Goal: Transaction & Acquisition: Purchase product/service

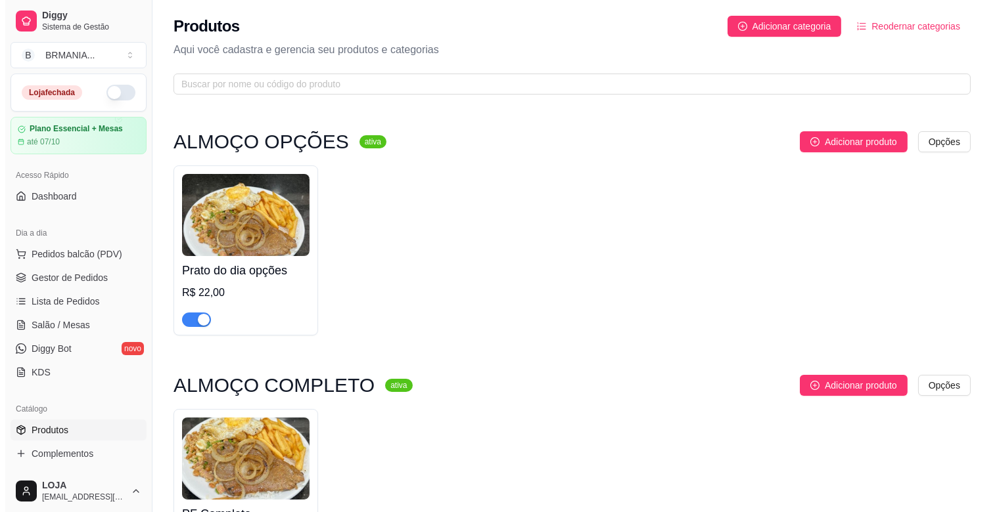
scroll to position [99, 0]
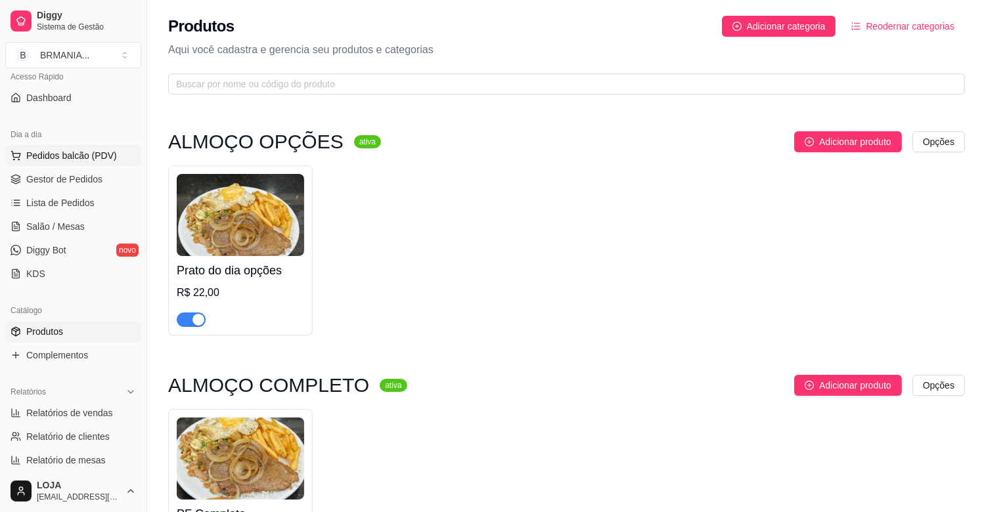
click at [104, 155] on span "Pedidos balcão (PDV)" at bounding box center [71, 155] width 91 height 13
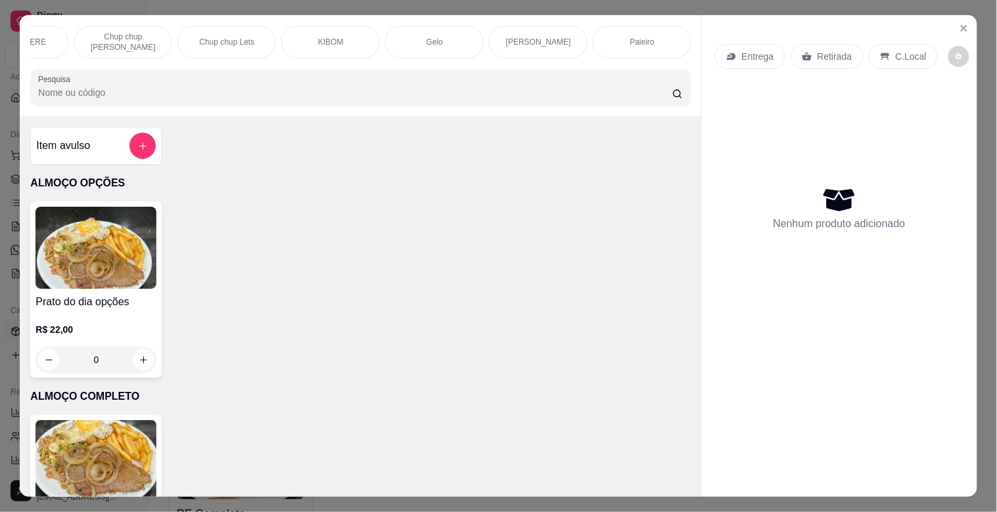
scroll to position [0, 1514]
click at [423, 45] on div "Paieiro" at bounding box center [434, 42] width 99 height 33
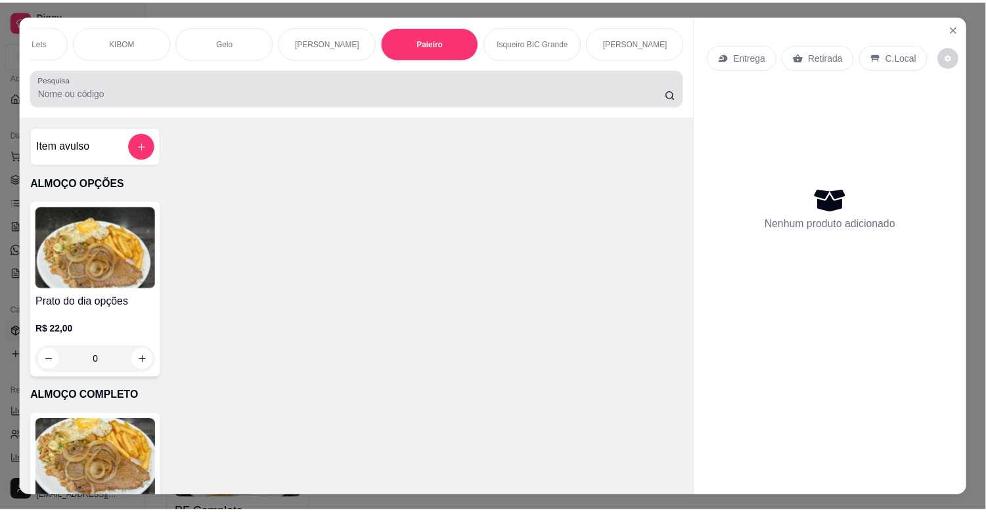
scroll to position [32, 0]
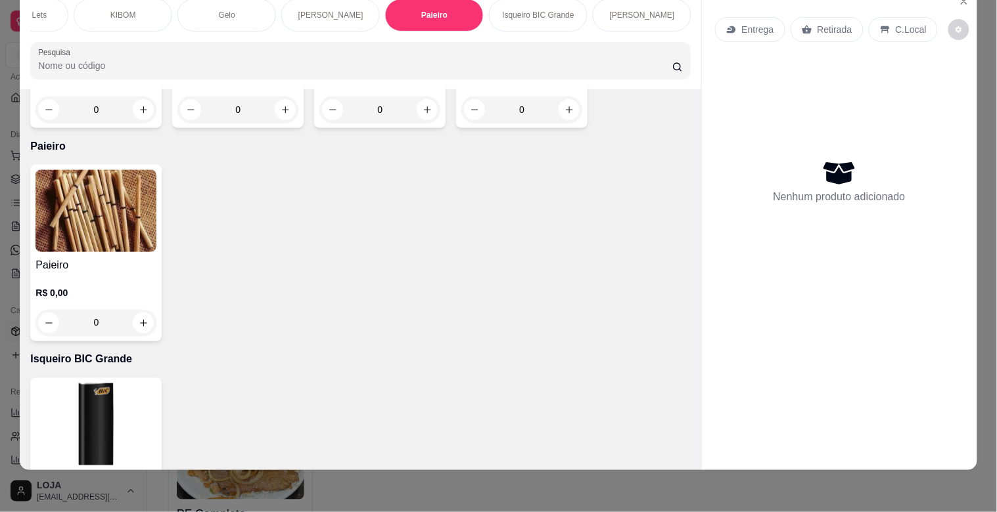
click at [97, 170] on img at bounding box center [95, 211] width 121 height 82
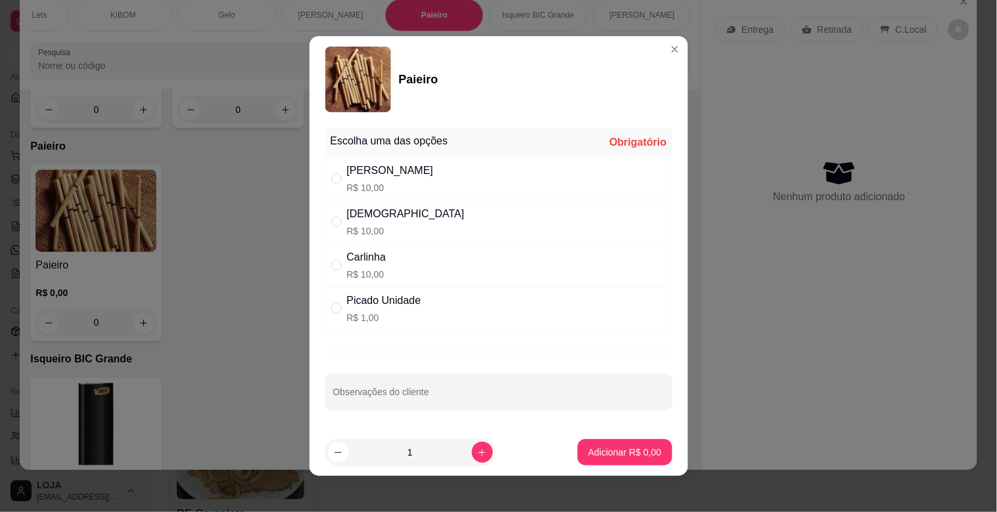
click at [437, 292] on div "[PERSON_NAME] Unidade R$ 1,00" at bounding box center [498, 308] width 347 height 43
radio input "true"
click at [591, 458] on p "Adicionar R$ 1,00" at bounding box center [624, 452] width 71 height 12
type input "1"
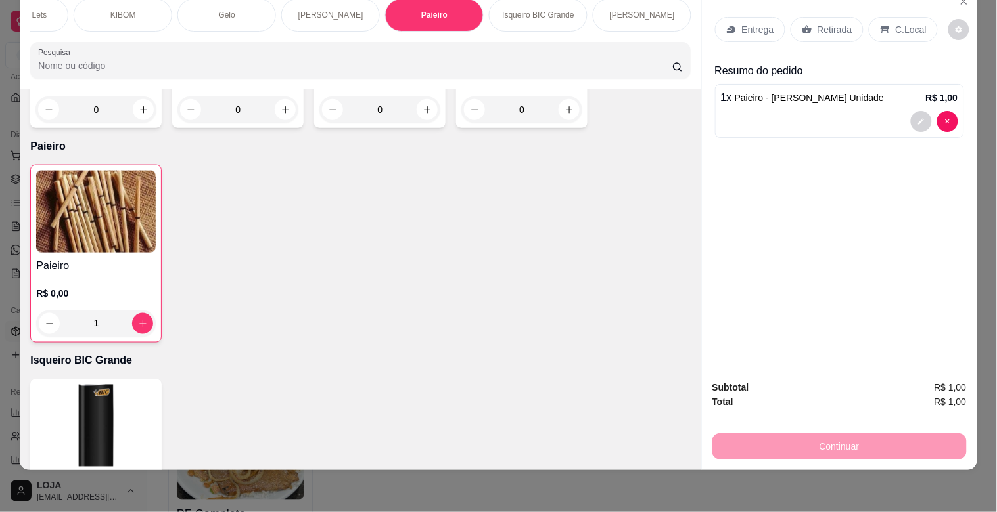
click at [805, 17] on div "Retirada" at bounding box center [826, 29] width 73 height 25
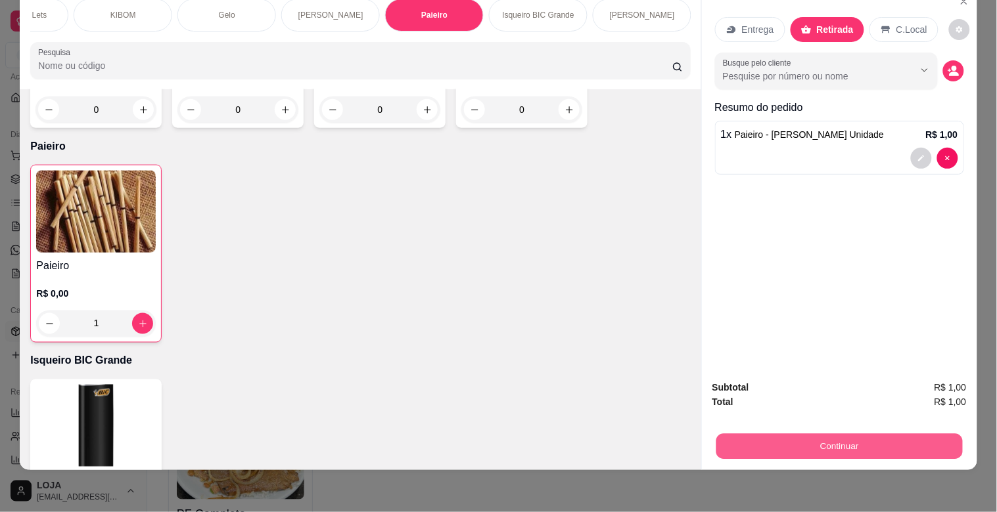
click at [899, 434] on button "Continuar" at bounding box center [838, 447] width 246 height 26
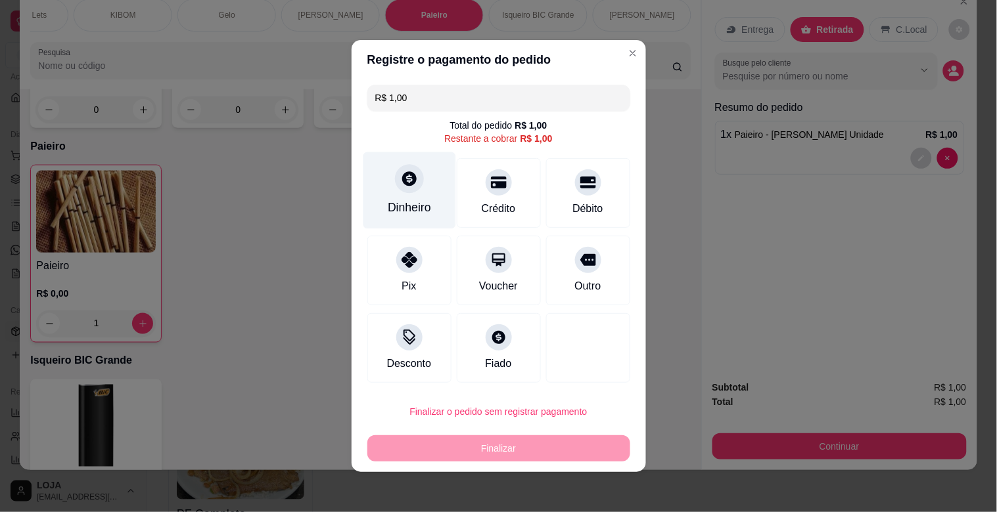
click at [402, 194] on div "Dinheiro" at bounding box center [409, 190] width 93 height 77
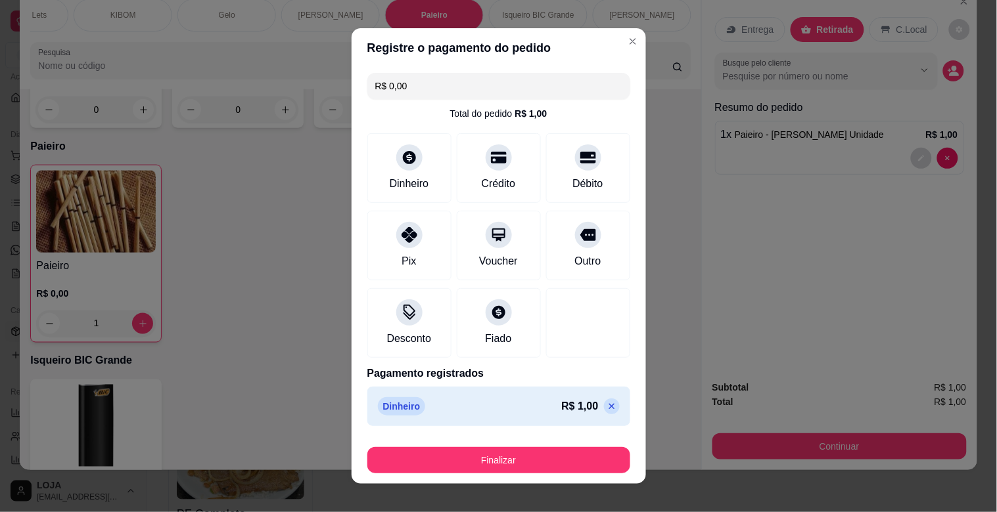
type input "R$ 0,00"
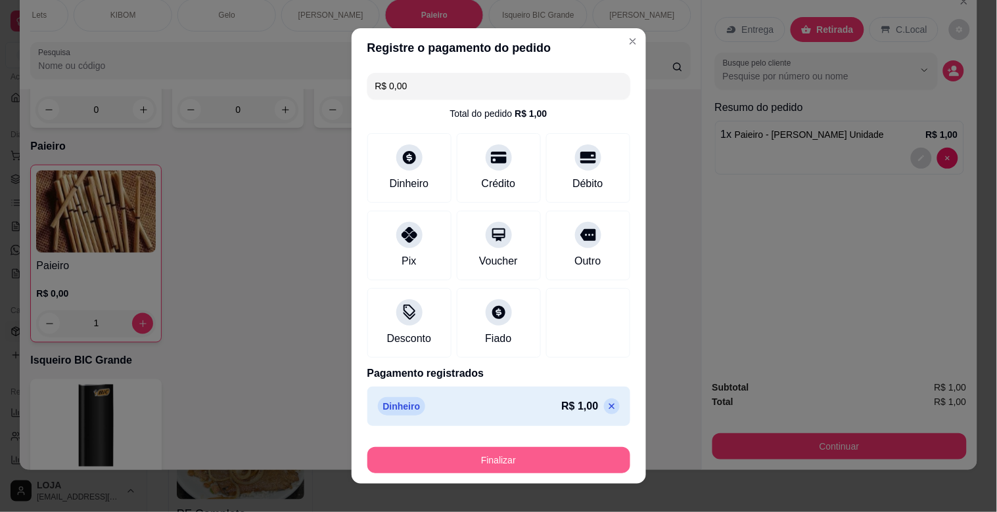
click at [585, 450] on button "Finalizar" at bounding box center [498, 460] width 263 height 26
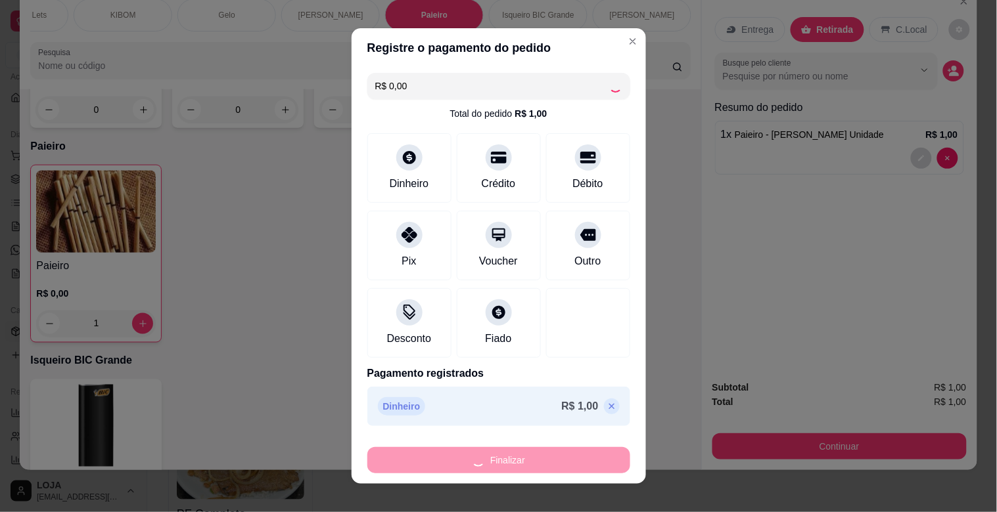
type input "0"
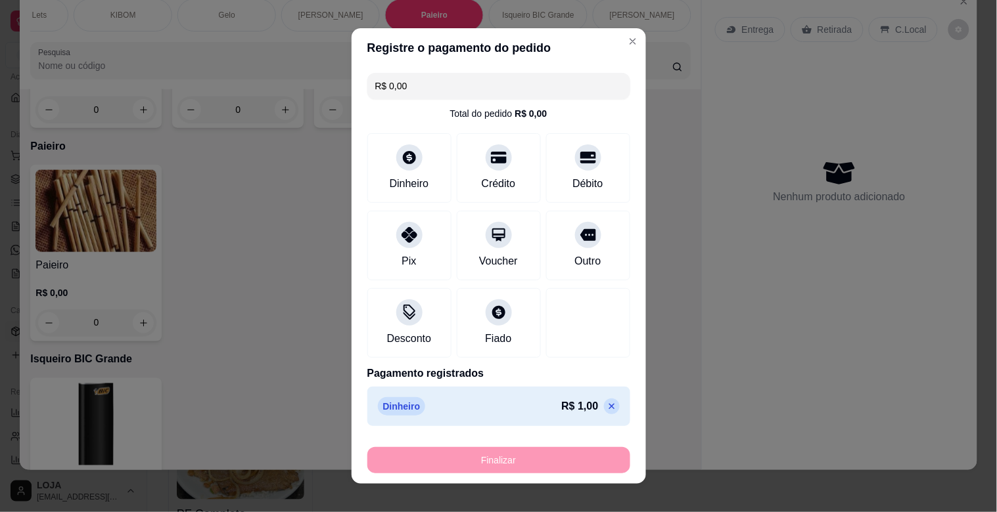
type input "-R$ 1,00"
